Goal: Task Accomplishment & Management: Manage account settings

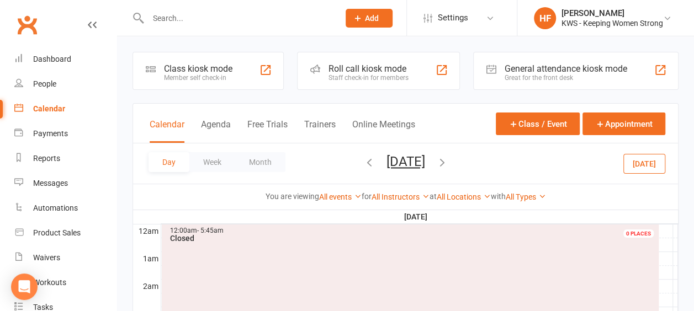
click at [363, 161] on icon "button" at bounding box center [369, 162] width 12 height 12
click at [363, 163] on icon "button" at bounding box center [369, 162] width 12 height 12
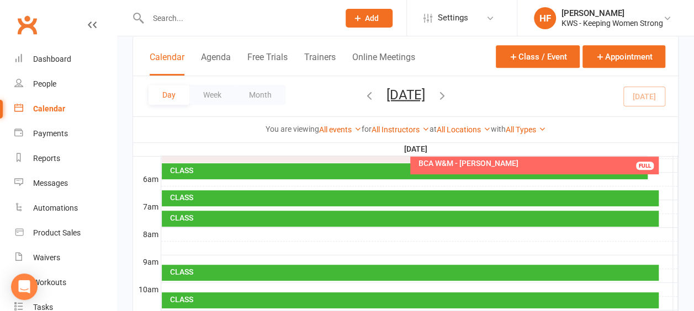
scroll to position [221, 0]
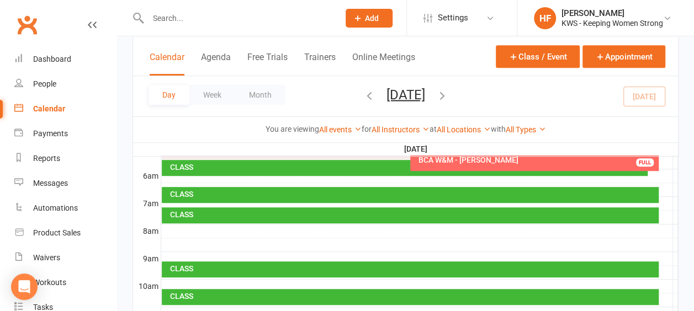
click at [177, 228] on div at bounding box center [419, 231] width 517 height 13
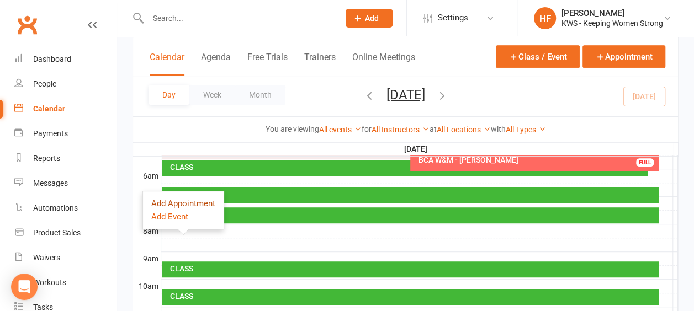
click at [183, 203] on button "Add Appointment" at bounding box center [183, 203] width 64 height 13
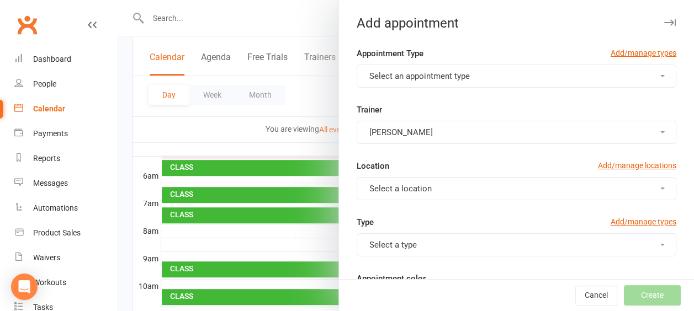
click at [660, 76] on span "button" at bounding box center [662, 76] width 4 height 2
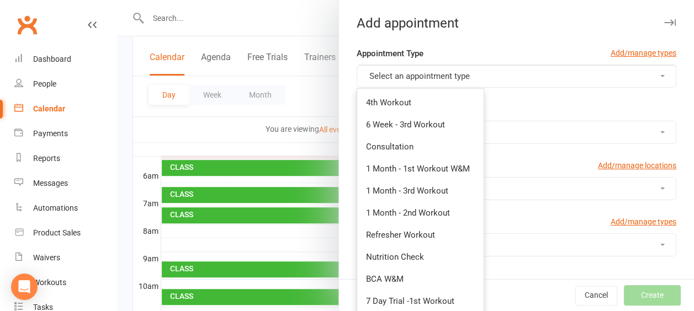
click at [205, 19] on div at bounding box center [405, 155] width 577 height 311
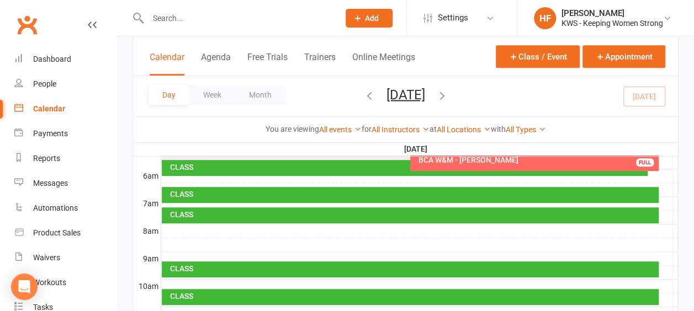
click at [201, 19] on input "text" at bounding box center [238, 17] width 187 height 15
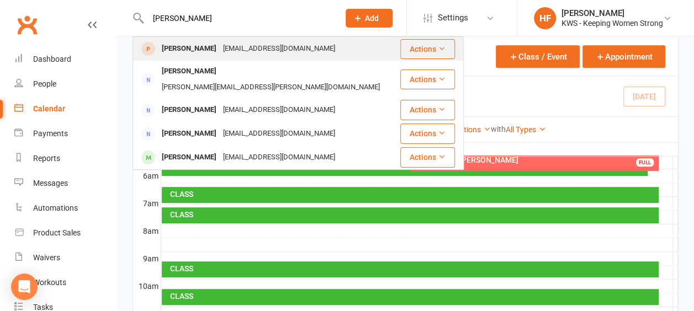
type input "[PERSON_NAME]"
click at [182, 49] on div "[PERSON_NAME]" at bounding box center [188, 49] width 61 height 16
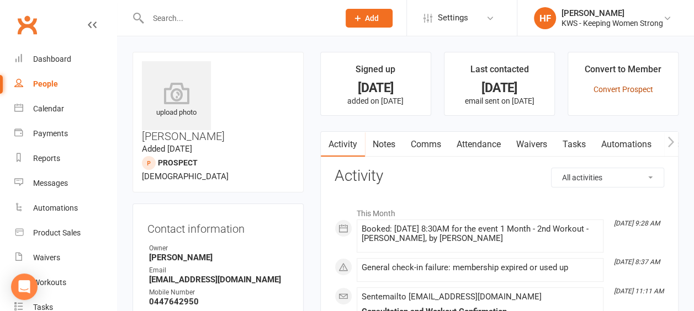
click at [615, 88] on link "Convert Prospect" at bounding box center [623, 89] width 60 height 9
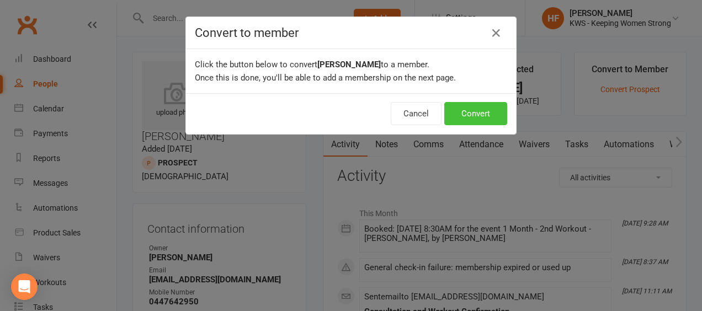
click at [472, 112] on button "Convert" at bounding box center [475, 113] width 63 height 23
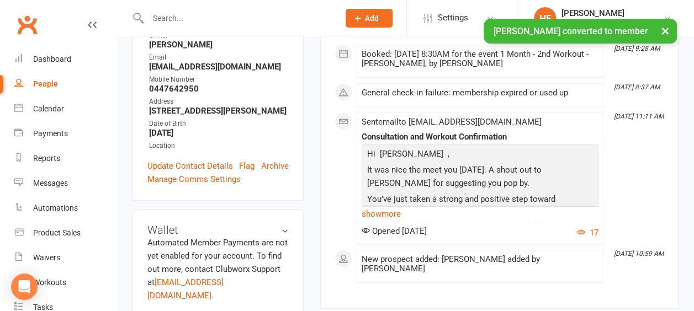
scroll to position [323, 0]
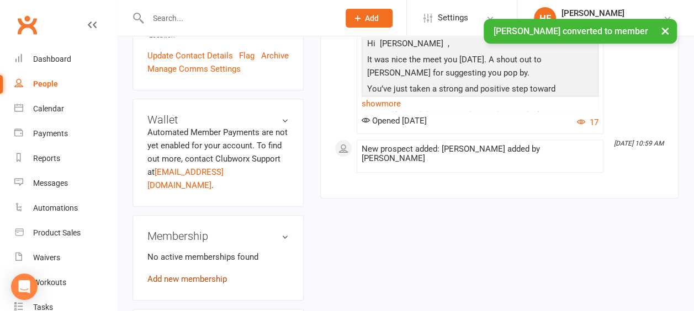
click at [201, 274] on link "Add new membership" at bounding box center [186, 279] width 79 height 10
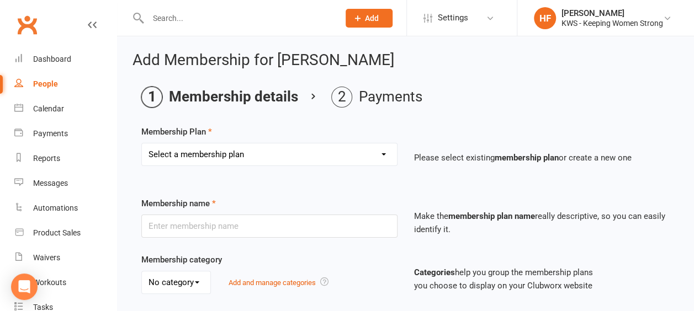
click at [385, 153] on select "Select a membership plan Create new Membership Plan Continual Monthly Membershi…" at bounding box center [269, 154] width 255 height 22
select select "7"
click at [142, 143] on select "Select a membership plan Create new Membership Plan Continual Monthly Membershi…" at bounding box center [269, 154] width 255 height 22
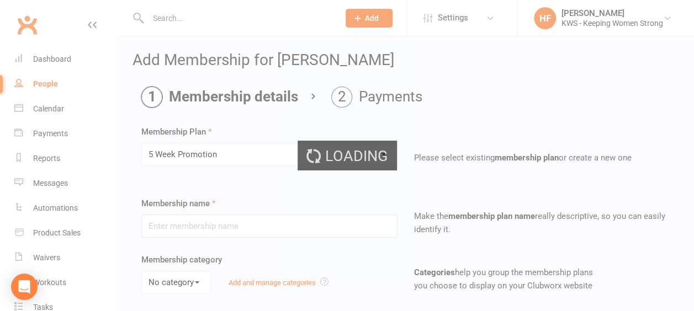
type input "5 Week Promotion"
select select "0"
type input "5"
select select "1"
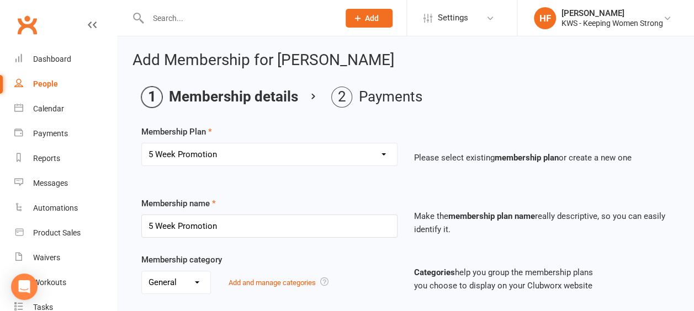
type input "[DATE]"
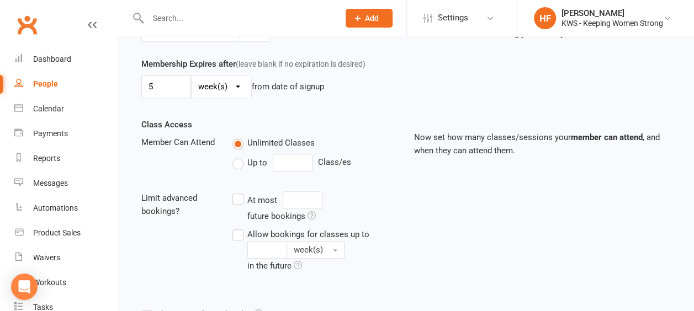
scroll to position [414, 0]
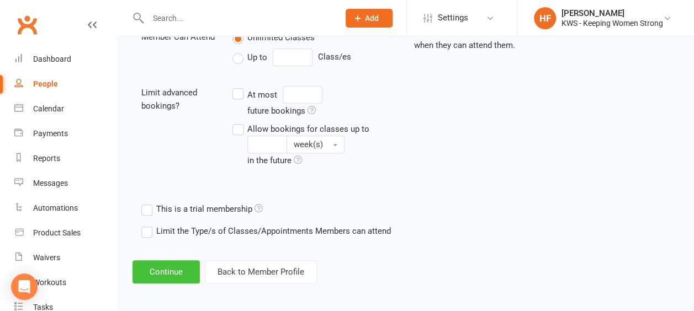
click at [169, 267] on button "Continue" at bounding box center [165, 271] width 67 height 23
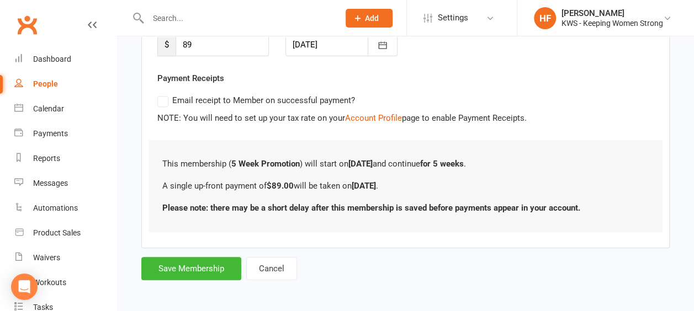
scroll to position [180, 0]
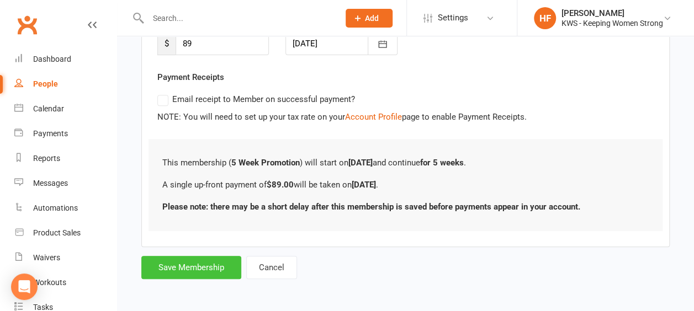
click at [172, 266] on button "Save Membership" at bounding box center [191, 267] width 100 height 23
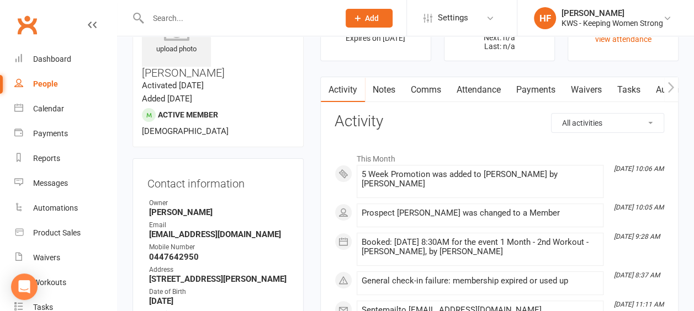
scroll to position [24, 0]
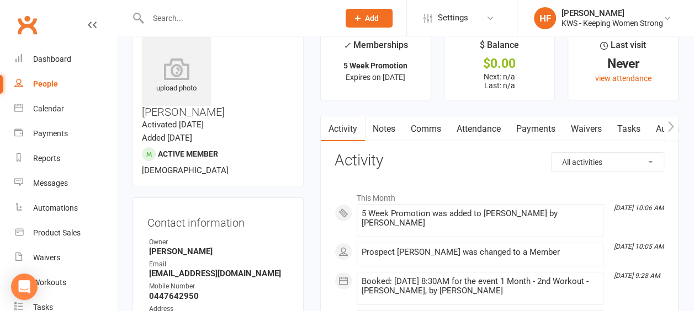
click at [427, 129] on link "Comms" at bounding box center [426, 128] width 46 height 25
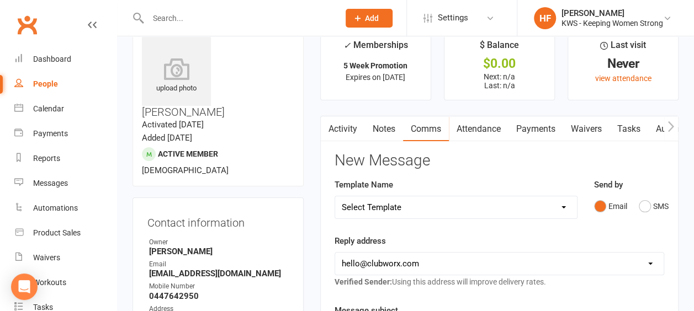
click at [564, 206] on select "Select Template [Email] KWS RENEWAL [Email] 1st WO CONFIRMATION [Email] 4 Week …" at bounding box center [456, 207] width 242 height 22
select select "16"
click at [335, 196] on select "Select Template [Email] KWS RENEWAL [Email] 1st WO CONFIRMATION [Email] 4 Week …" at bounding box center [456, 207] width 242 height 22
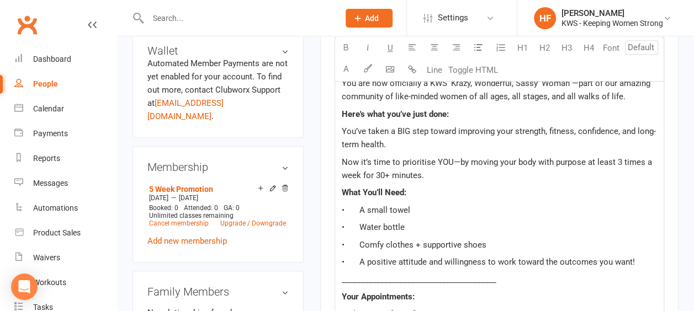
scroll to position [300, 0]
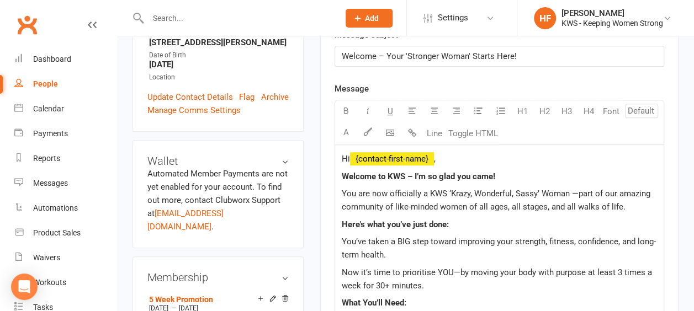
click at [630, 206] on p "You are now officially a KWS ‘Krazy, Wonderful, Sassy’ Woman —part of our amazi…" at bounding box center [499, 200] width 315 height 26
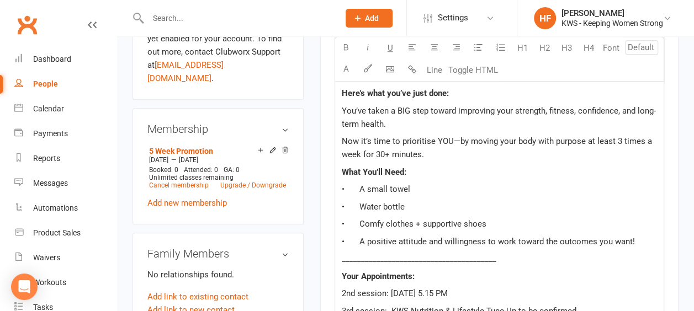
scroll to position [466, 0]
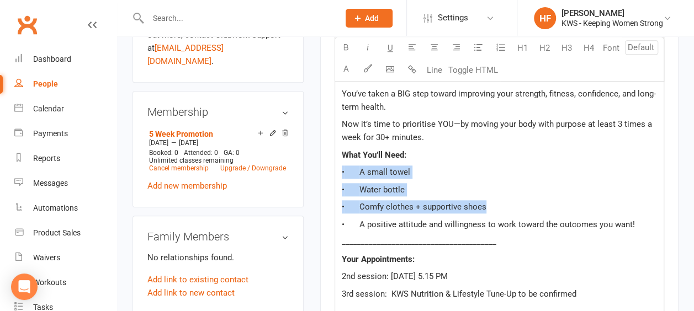
drag, startPoint x: 337, startPoint y: 171, endPoint x: 516, endPoint y: 204, distance: 182.5
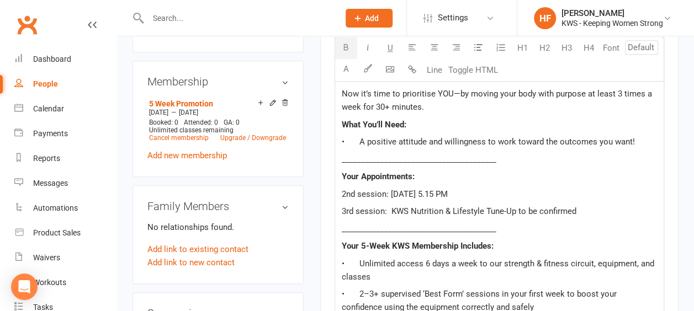
scroll to position [521, 0]
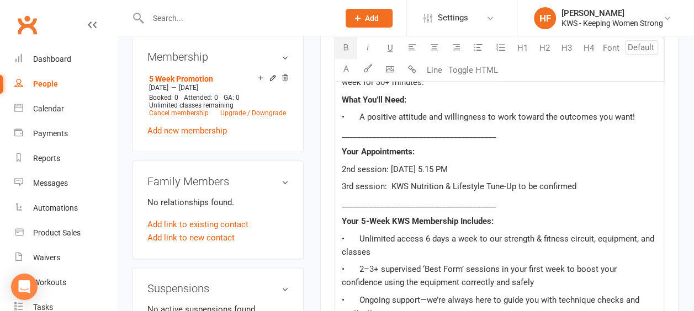
click at [409, 166] on span "2nd session: [DATE] 5.15 PM" at bounding box center [395, 169] width 106 height 10
click at [448, 164] on span "2nd session: [DATE] 5.15 PM" at bounding box center [395, 169] width 106 height 10
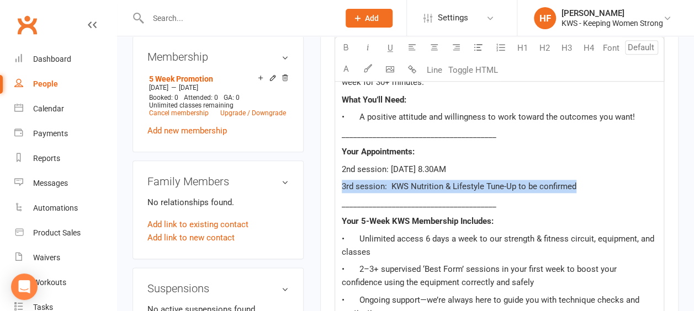
drag, startPoint x: 579, startPoint y: 185, endPoint x: 332, endPoint y: 180, distance: 246.7
click at [336, 181] on div "Hi ﻿ {contact-first-name} , Welcome to KWS – I’m so glad you came! You are now …" at bounding box center [499, 293] width 328 height 738
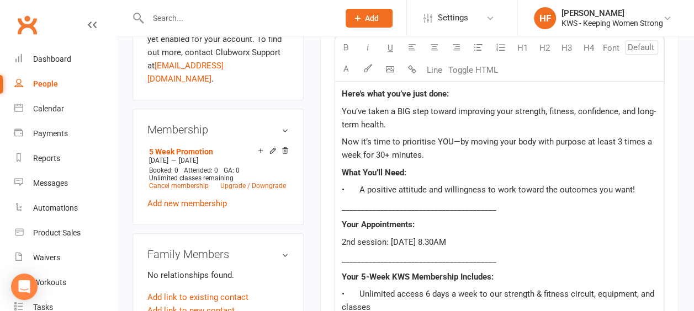
scroll to position [466, 0]
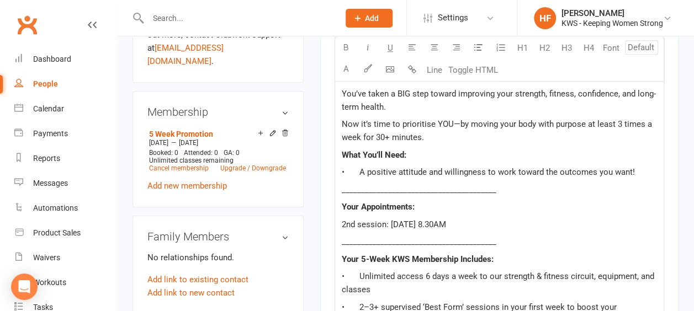
click at [342, 220] on span "2nd session: [DATE] 8.30AM" at bounding box center [394, 225] width 104 height 10
click at [475, 50] on icon "button" at bounding box center [478, 47] width 8 height 8
drag, startPoint x: 353, startPoint y: 168, endPoint x: 336, endPoint y: 169, distance: 17.7
copy span "•"
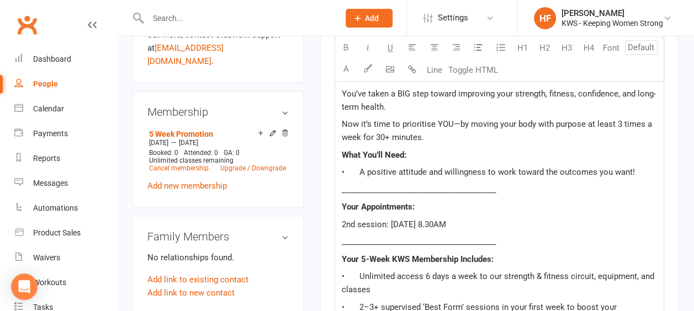
click at [342, 221] on span "2nd session: [DATE] 8.30AM" at bounding box center [394, 225] width 104 height 10
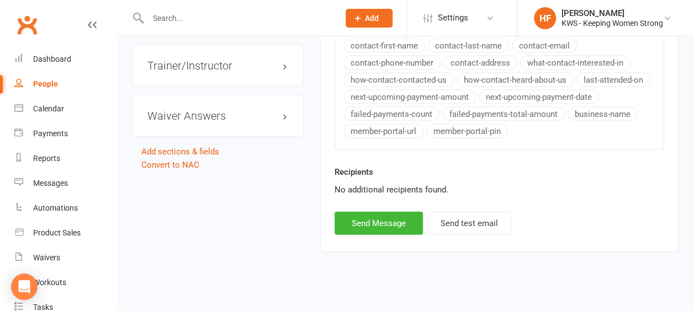
scroll to position [1157, 0]
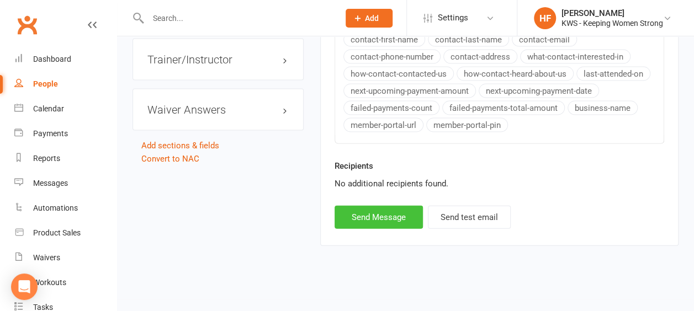
click at [372, 216] on button "Send Message" at bounding box center [378, 217] width 88 height 23
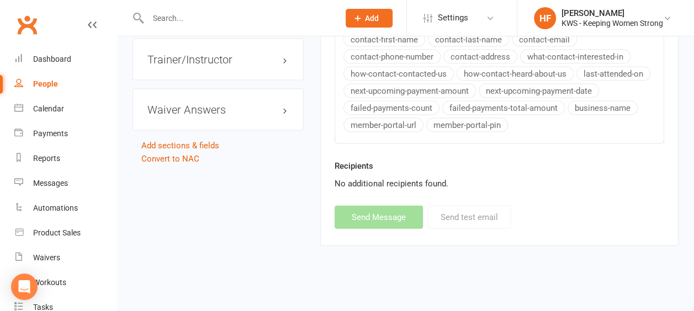
select select
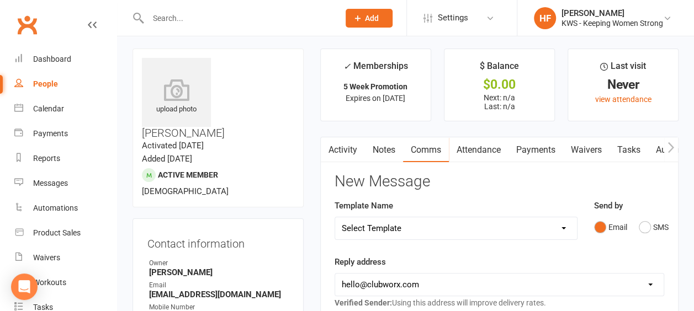
scroll to position [0, 0]
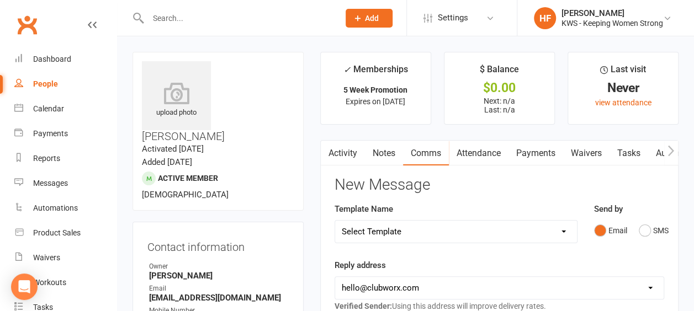
click at [348, 153] on link "Activity" at bounding box center [343, 153] width 44 height 25
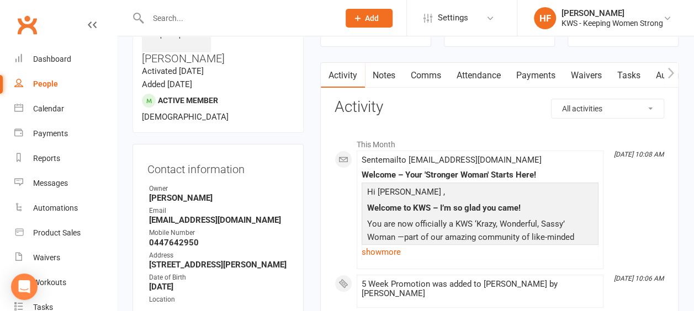
scroll to position [110, 0]
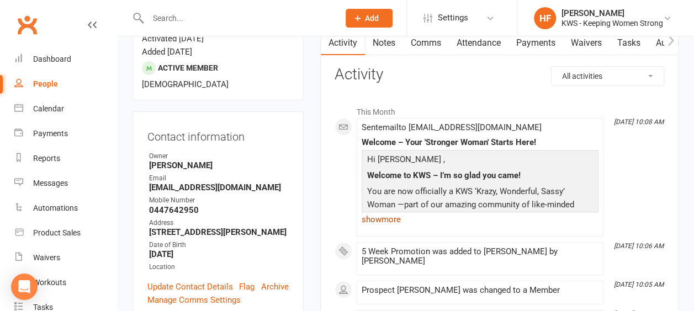
click at [387, 219] on link "show more" at bounding box center [479, 219] width 237 height 15
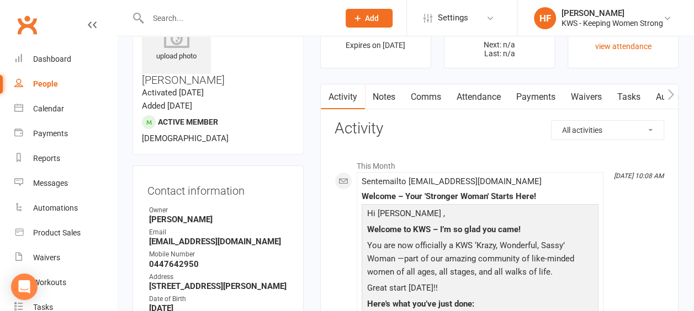
scroll to position [0, 0]
